Goal: Entertainment & Leisure: Consume media (video, audio)

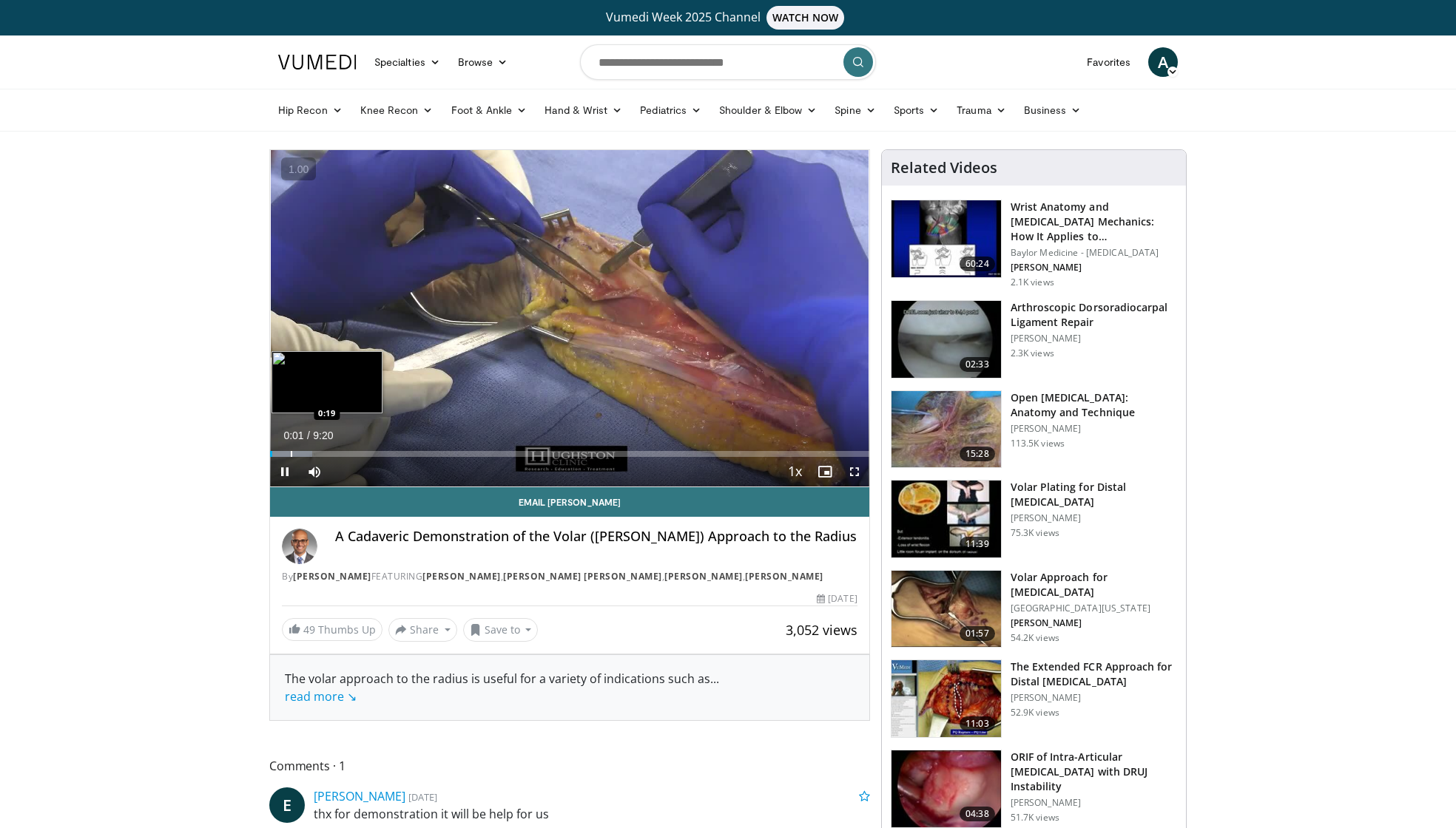
click at [291, 453] on div "Progress Bar" at bounding box center [292, 453] width 2 height 6
click at [316, 455] on div "Progress Bar" at bounding box center [317, 453] width 2 height 6
click at [339, 457] on div "Current Time 0:45 / Duration 9:20 Pause Skip Backward Skip Forward Mute Loaded …" at bounding box center [569, 471] width 599 height 29
click at [344, 449] on div "Loaded : 19.47% 0:47 1:09" at bounding box center [569, 450] width 599 height 14
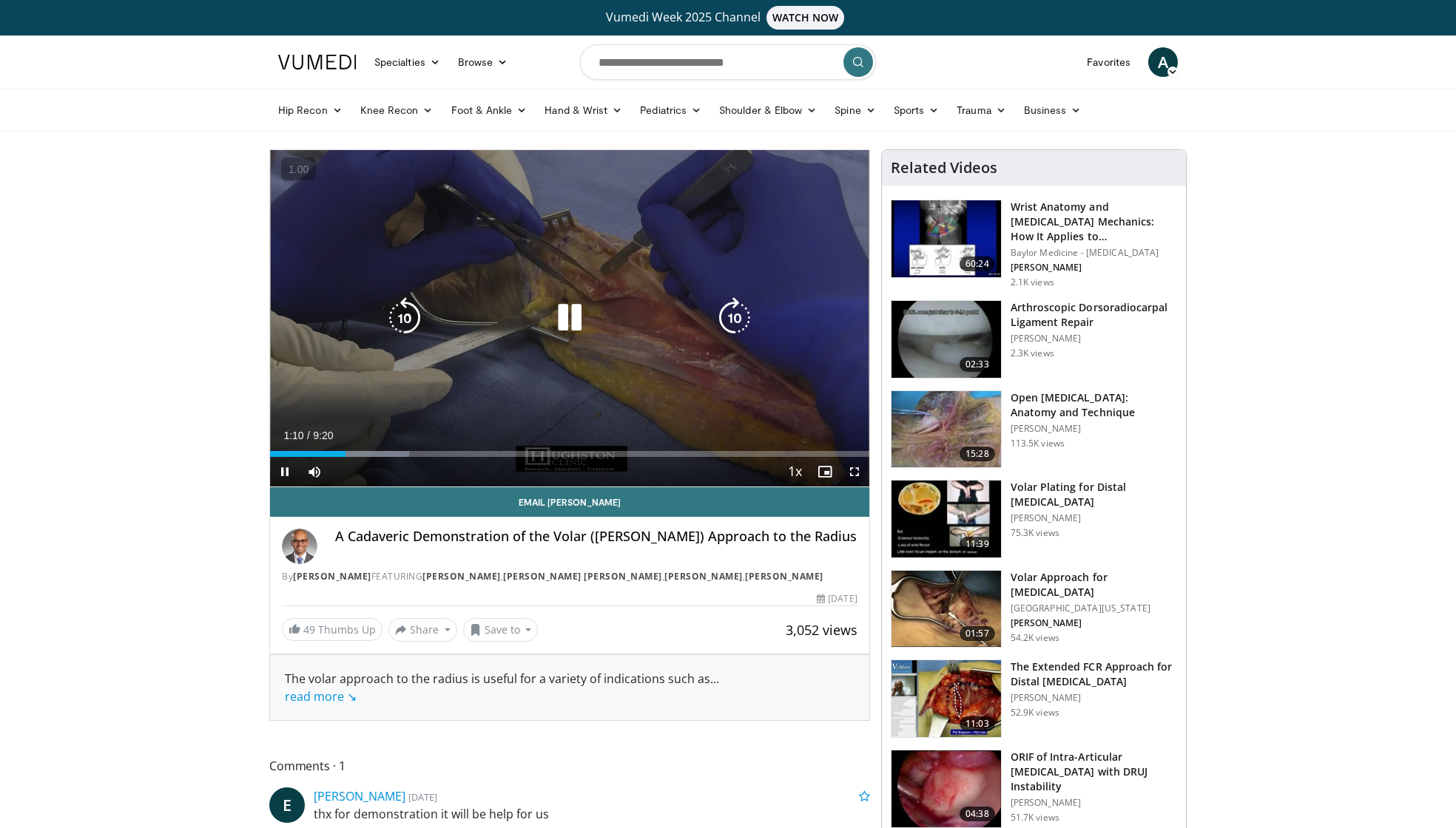
scroll to position [6, 0]
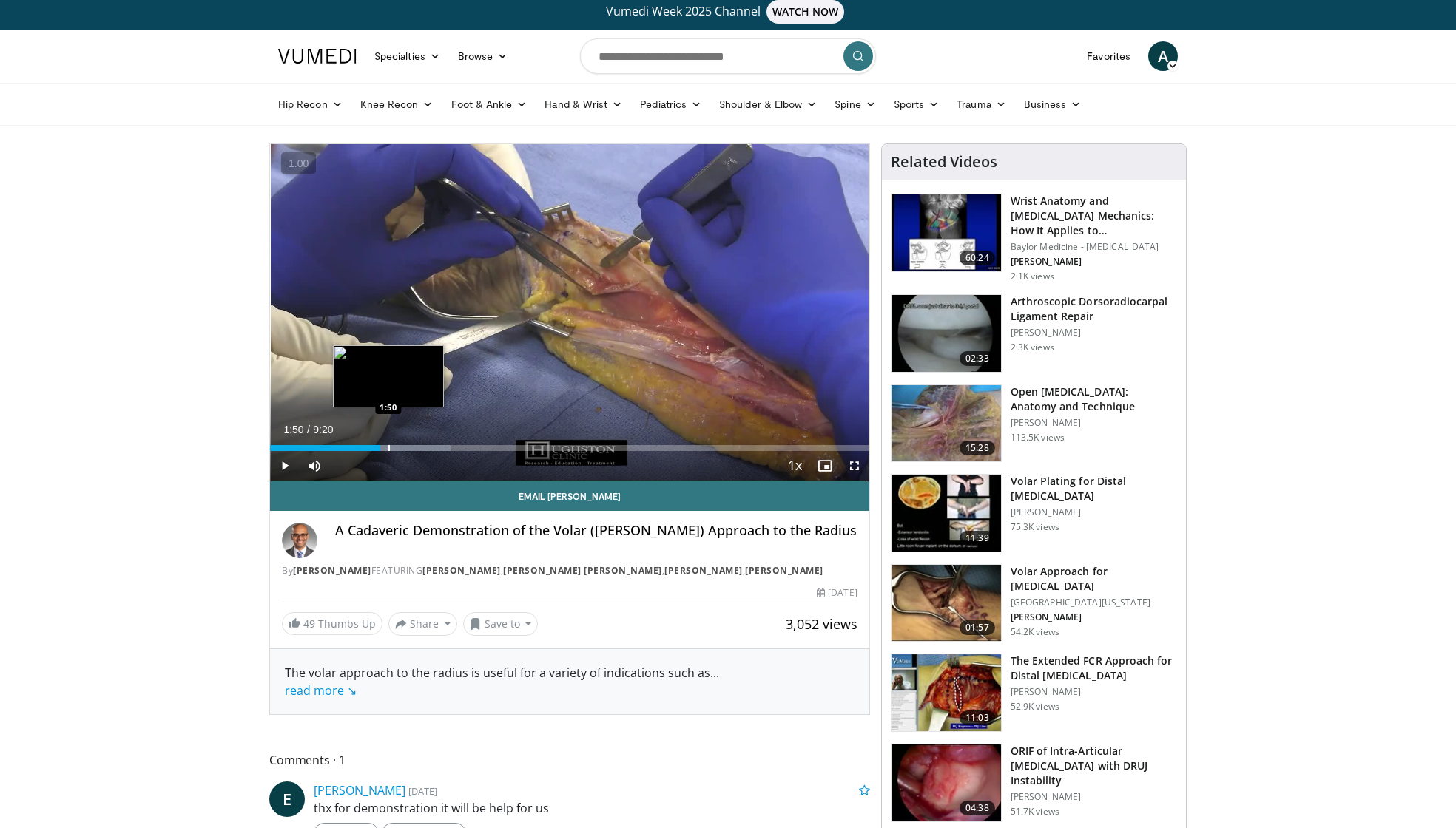
click at [388, 446] on div "Progress Bar" at bounding box center [389, 448] width 2 height 6
click at [409, 443] on div "Loaded : 32.14% 2:00 2:09" at bounding box center [569, 444] width 599 height 14
click at [448, 442] on div "Loaded : 35.41% 2:12 2:46" at bounding box center [569, 444] width 599 height 14
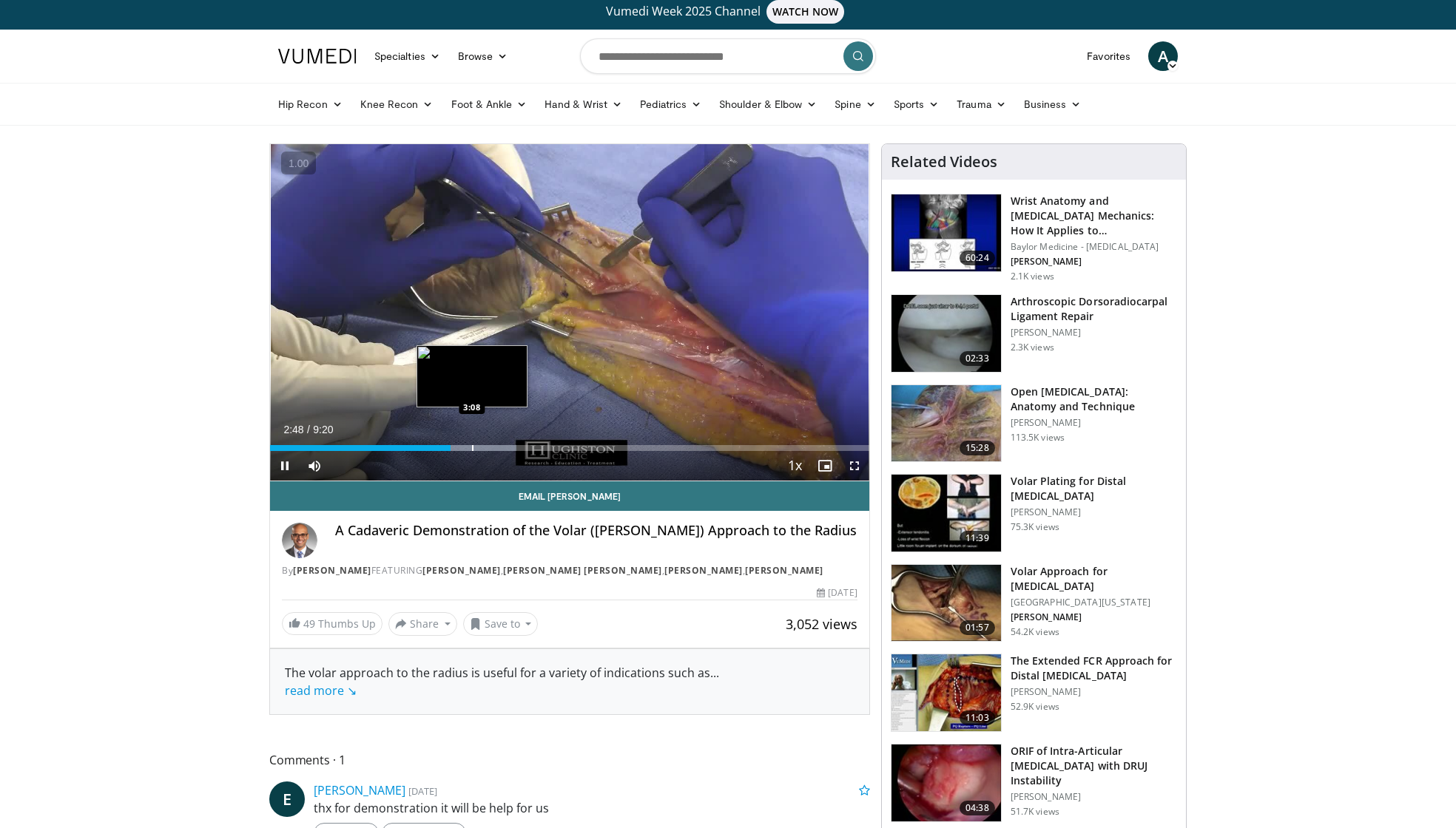
click at [472, 443] on div "Loaded : 41.07% 2:48 3:08" at bounding box center [569, 444] width 599 height 14
click at [483, 448] on div "Progress Bar" at bounding box center [484, 448] width 2 height 6
click at [477, 448] on video-js "**********" at bounding box center [569, 313] width 599 height 338
click at [470, 445] on div "Progress Bar" at bounding box center [470, 448] width 2 height 6
click at [475, 445] on div "Progress Bar" at bounding box center [476, 448] width 2 height 6
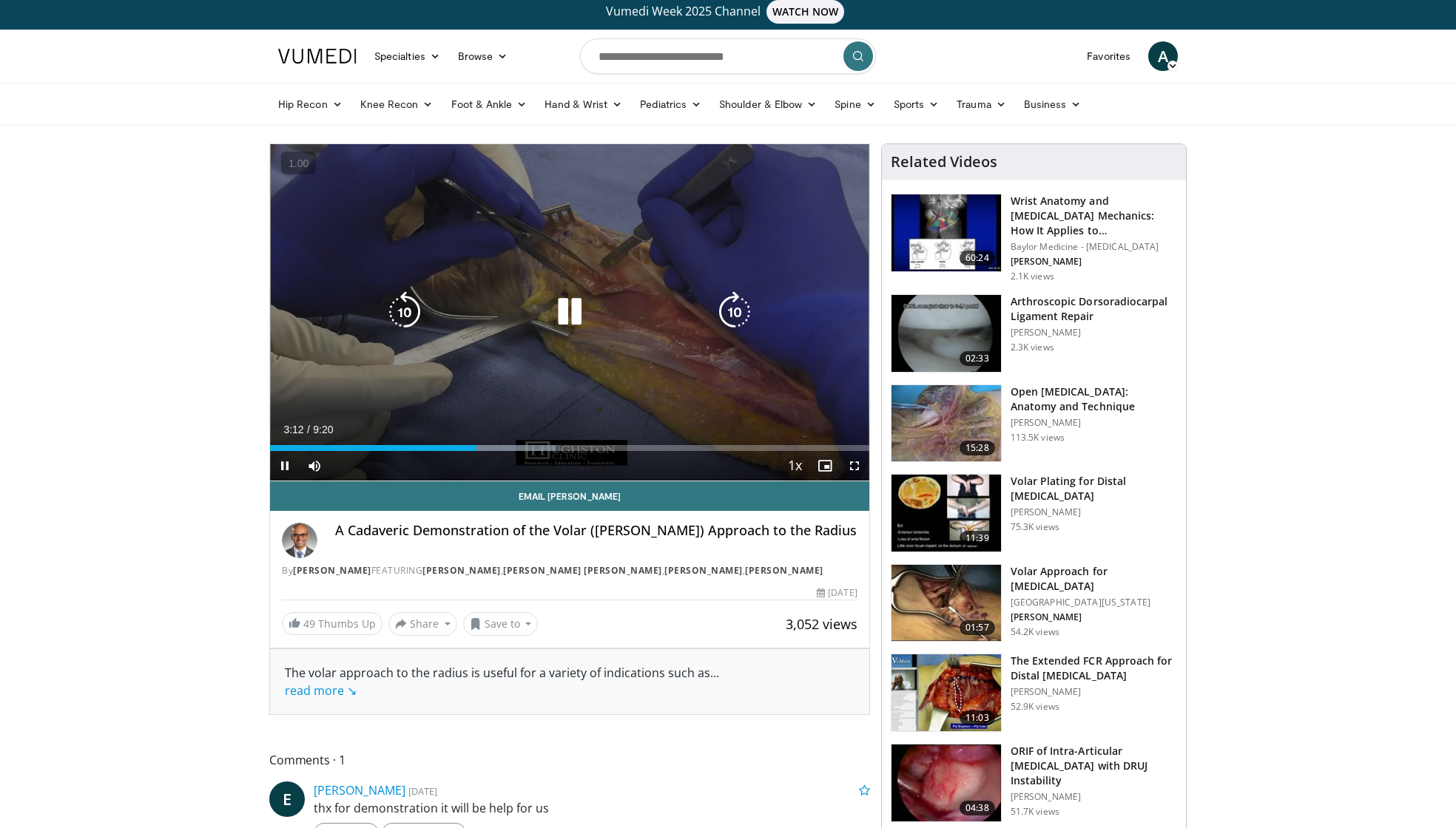
click at [526, 385] on div "10 seconds Tap to unmute" at bounding box center [569, 312] width 599 height 337
click at [585, 318] on icon "Video Player" at bounding box center [570, 312] width 41 height 41
click at [690, 402] on div "10 seconds Tap to unmute" at bounding box center [569, 312] width 599 height 337
click at [618, 343] on div "10 seconds Tap to unmute" at bounding box center [569, 312] width 599 height 337
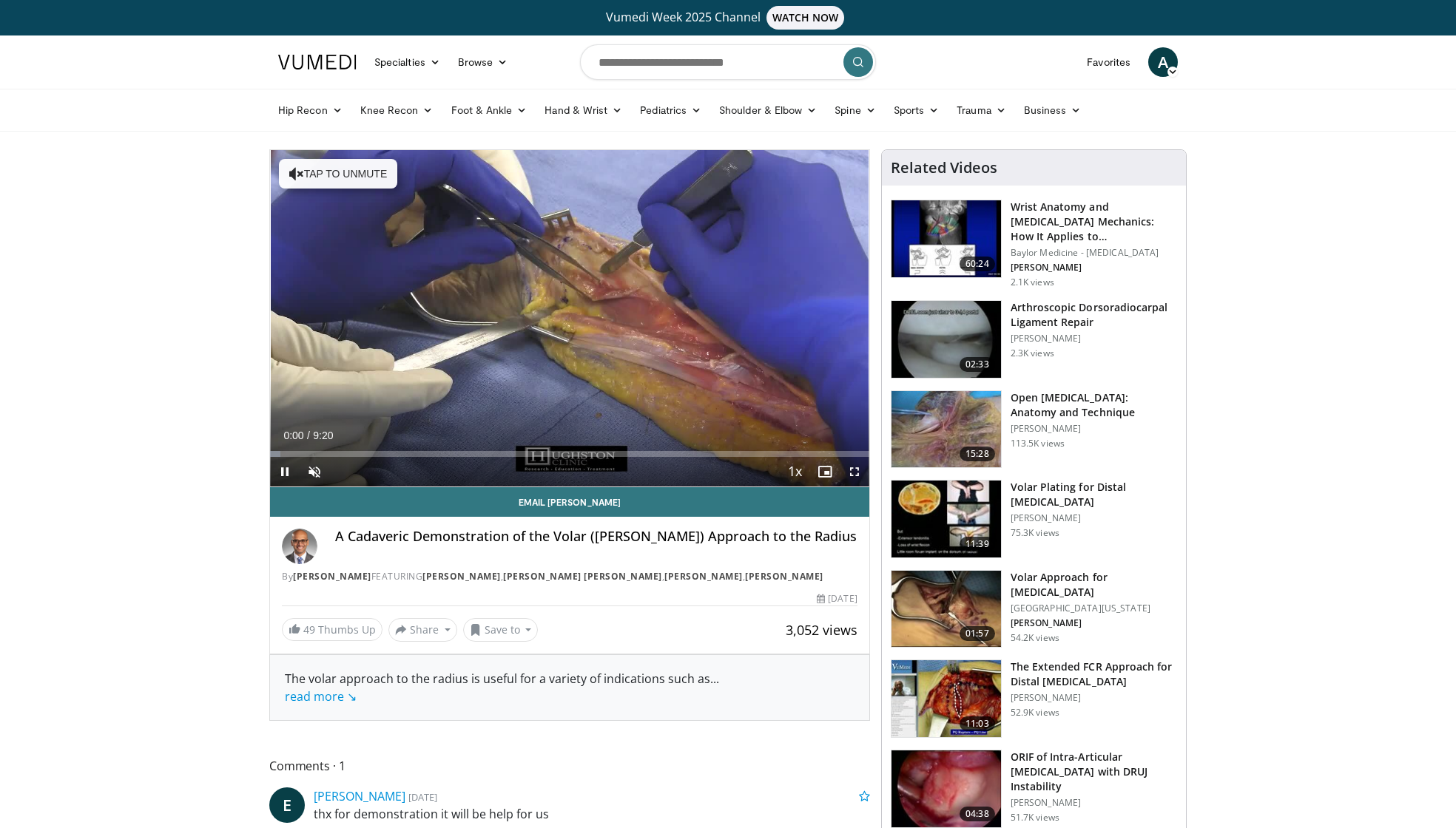
scroll to position [35, 0]
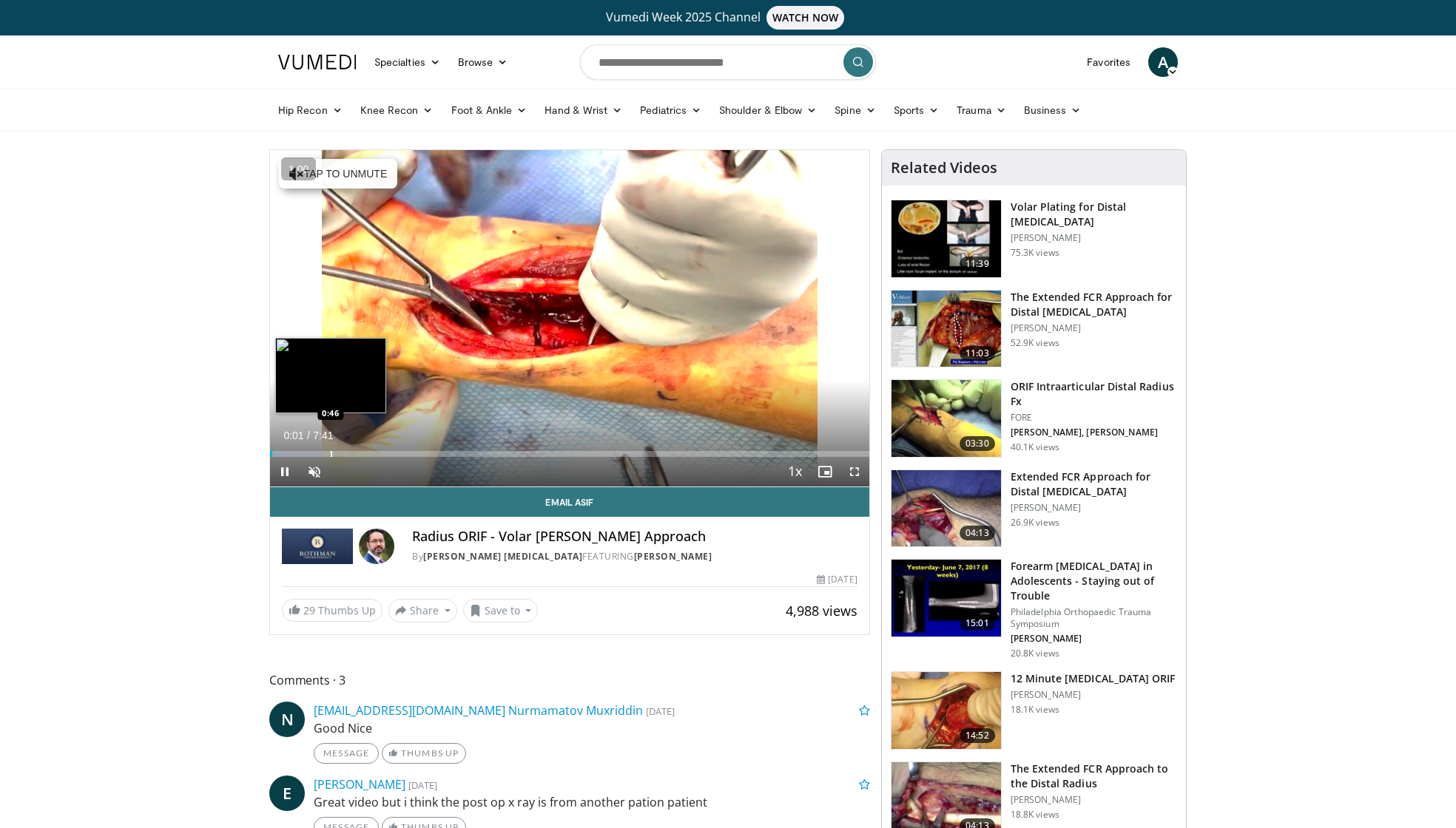
click at [331, 453] on div "Progress Bar" at bounding box center [332, 453] width 2 height 6
click at [375, 457] on div "Current Time 0:48 / Duration 7:41 Pause Skip Backward Skip Forward Unmute Loade…" at bounding box center [569, 471] width 599 height 29
click at [382, 453] on div "Progress Bar" at bounding box center [383, 453] width 2 height 6
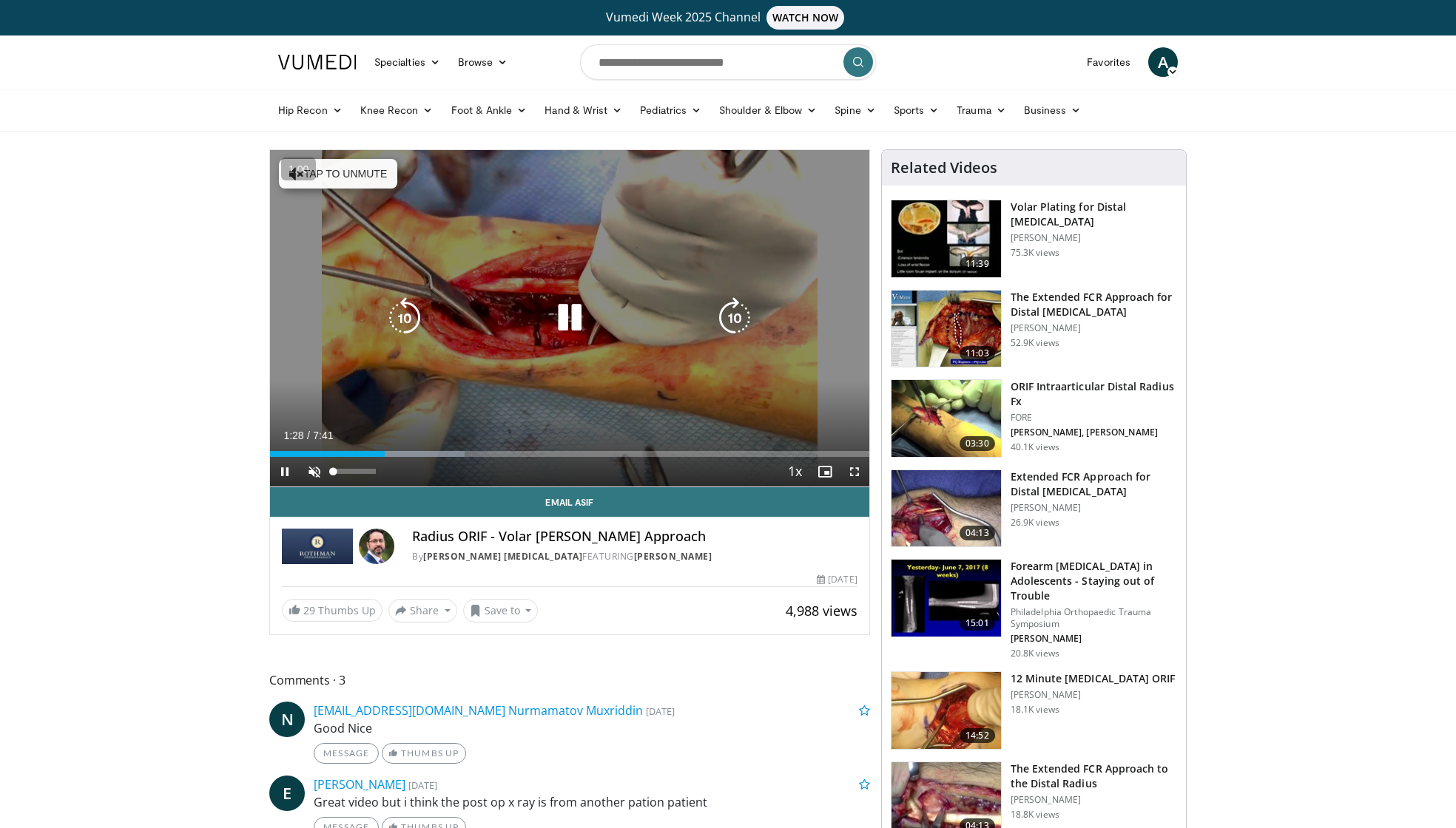
click at [318, 474] on div "10 seconds Tap to unmute" at bounding box center [569, 318] width 599 height 337
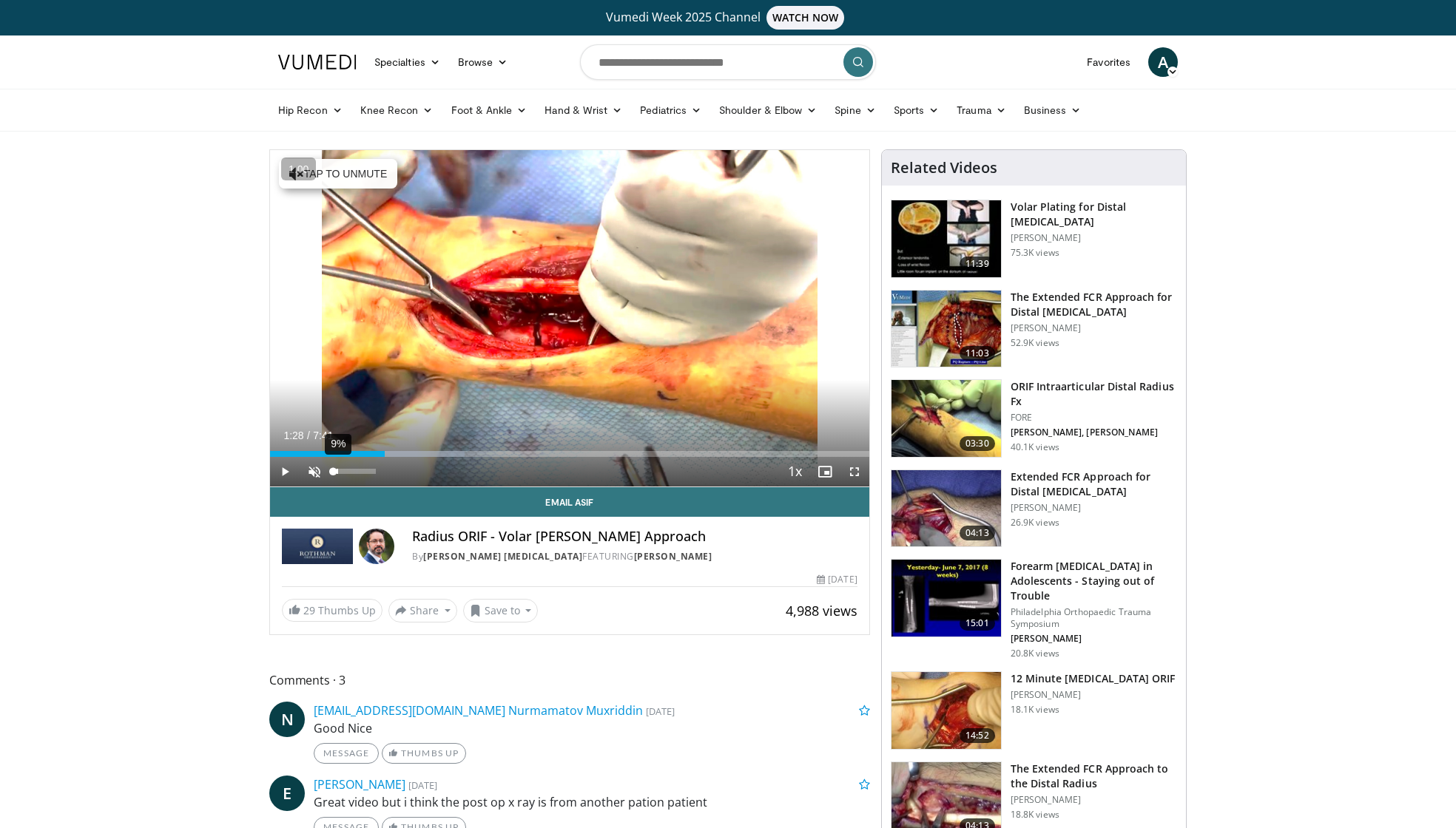
click at [333, 470] on div "Volume Level" at bounding box center [333, 471] width 0 height 5
drag, startPoint x: 339, startPoint y: 474, endPoint x: 388, endPoint y: 474, distance: 49.0
click at [388, 474] on div "Mute 100%" at bounding box center [351, 471] width 103 height 29
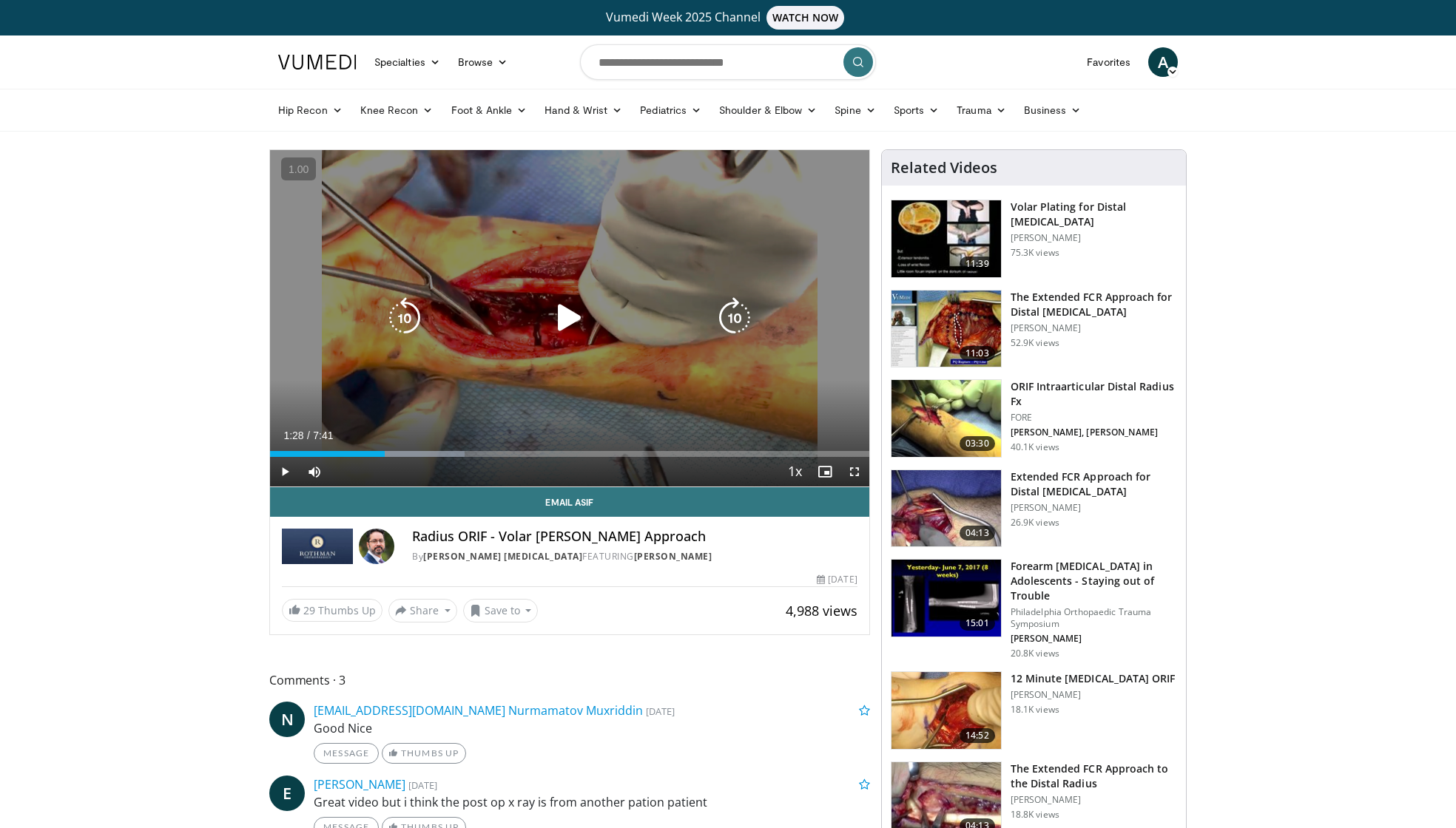
click at [400, 346] on div "10 seconds Tap to unmute" at bounding box center [569, 318] width 599 height 337
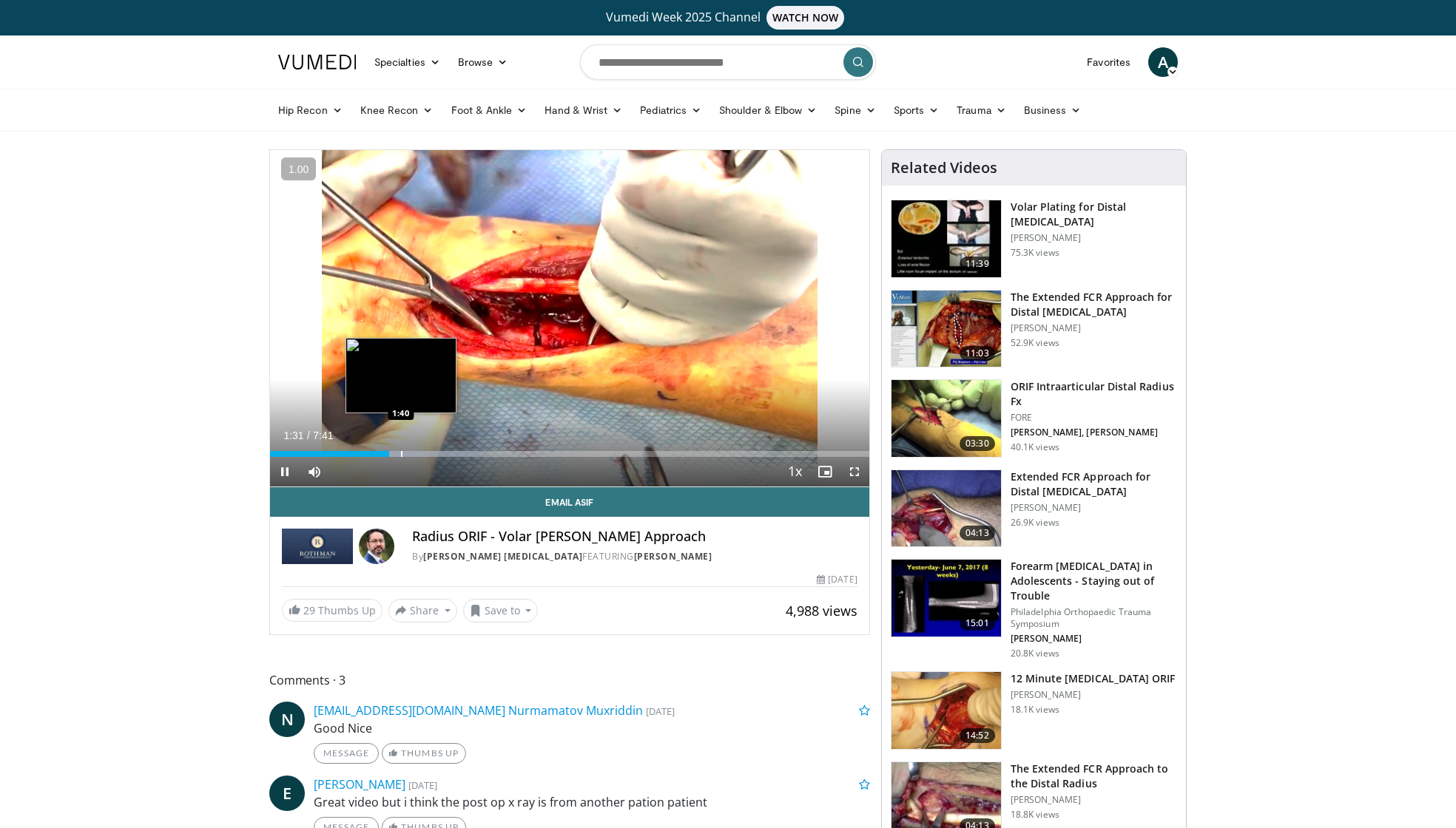
click at [401, 453] on div "Progress Bar" at bounding box center [402, 453] width 2 height 6
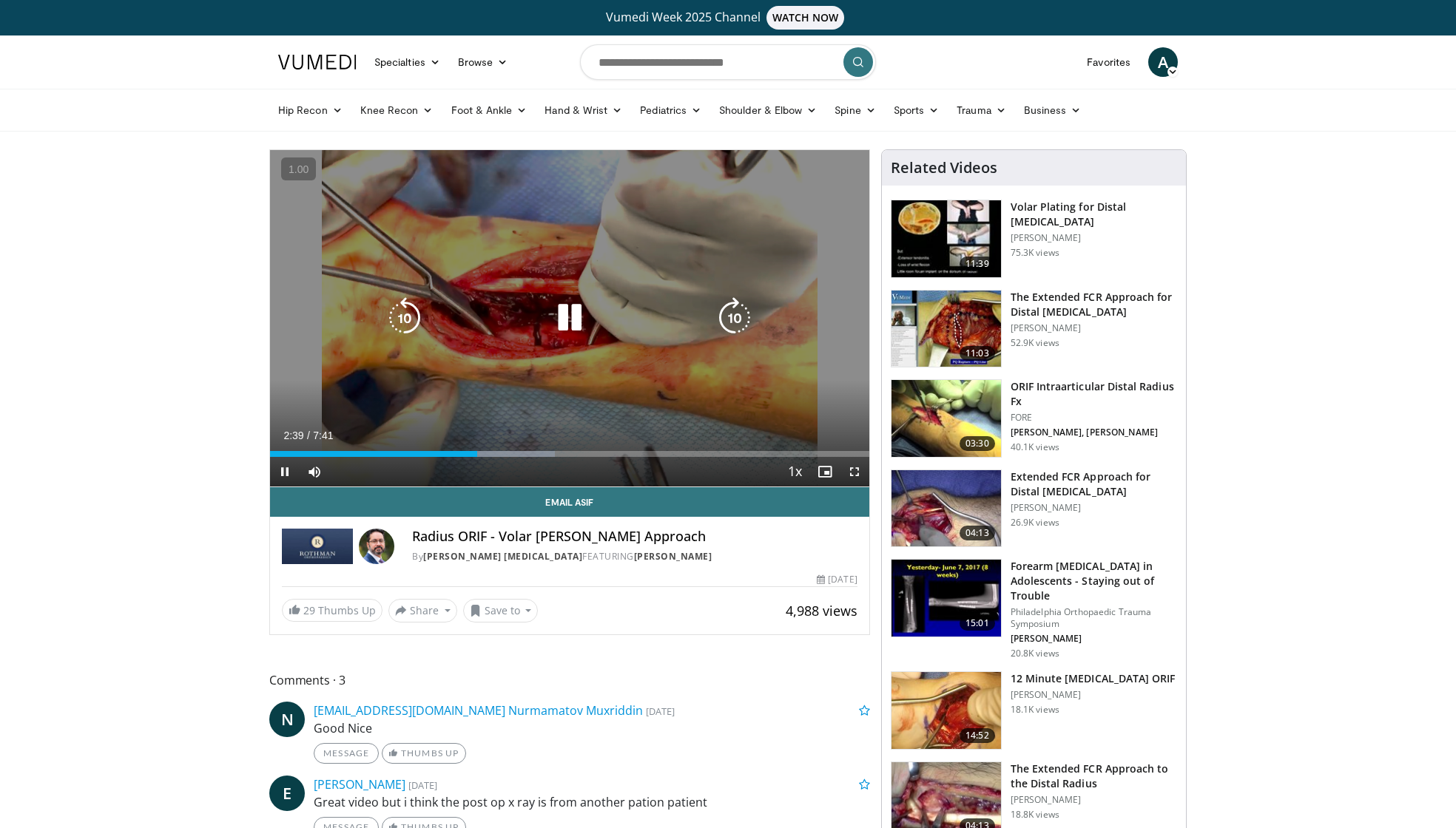
click at [500, 377] on div "10 seconds Tap to unmute" at bounding box center [569, 318] width 599 height 337
click at [492, 406] on div "10 seconds Tap to unmute" at bounding box center [569, 318] width 599 height 337
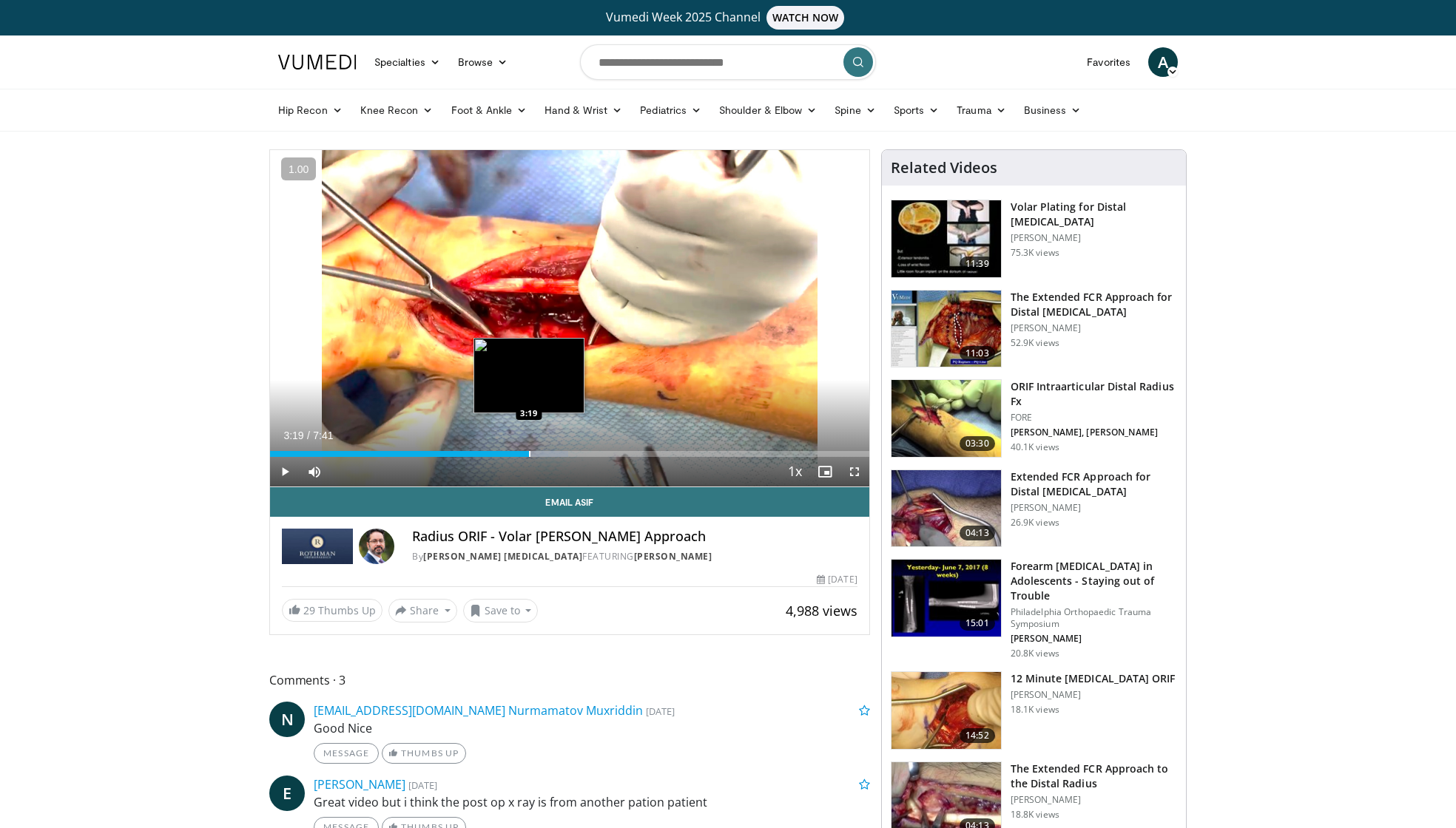
click at [529, 451] on div "Progress Bar" at bounding box center [530, 453] width 2 height 6
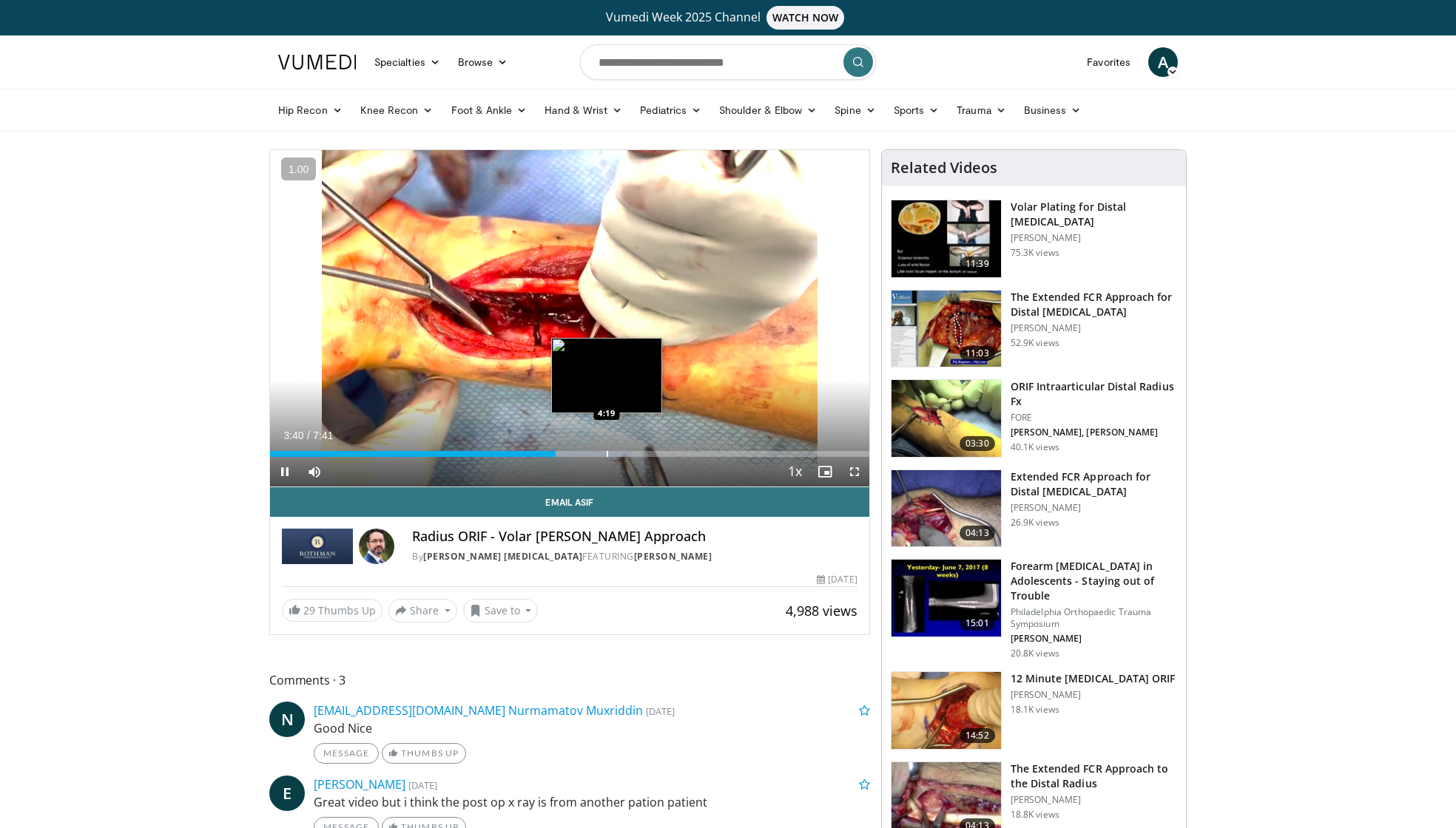
click at [607, 451] on div "Progress Bar" at bounding box center [607, 453] width 2 height 6
